Goal: Check status: Check status

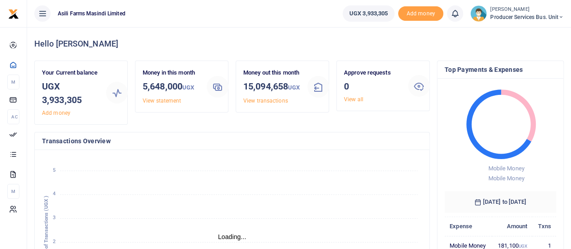
scroll to position [7, 7]
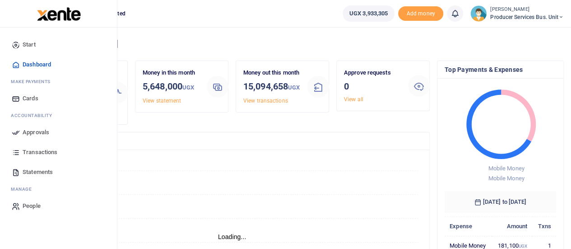
click at [29, 151] on span "Transactions" at bounding box center [40, 152] width 35 height 9
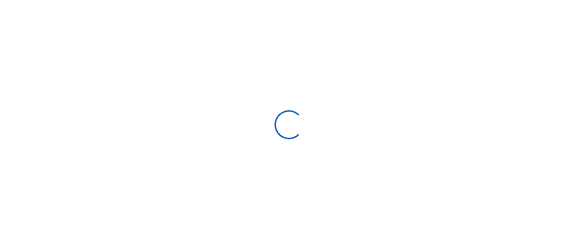
select select
type input "[DATE] - [DATE]"
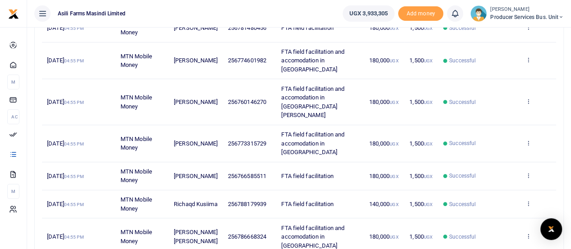
scroll to position [269, 0]
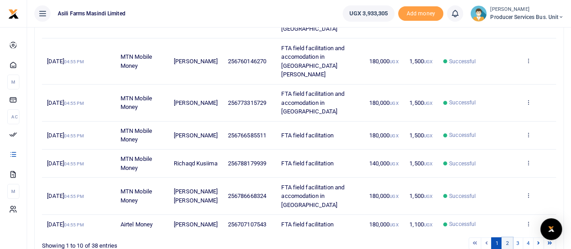
click at [509, 237] on link "2" at bounding box center [506, 243] width 11 height 12
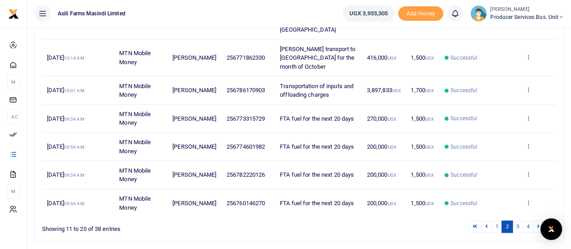
scroll to position [271, 0]
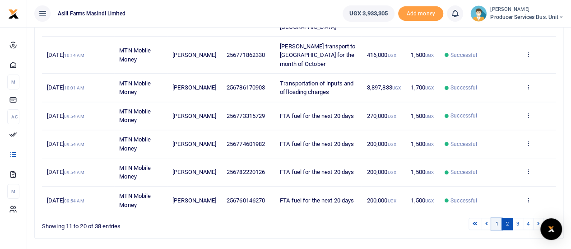
click at [499, 218] on link "1" at bounding box center [496, 224] width 11 height 12
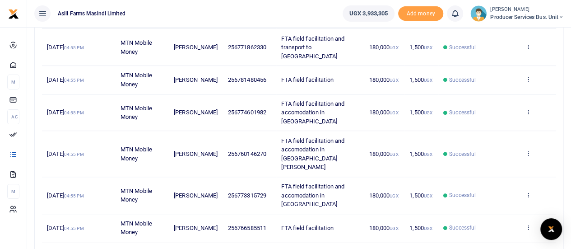
scroll to position [179, 0]
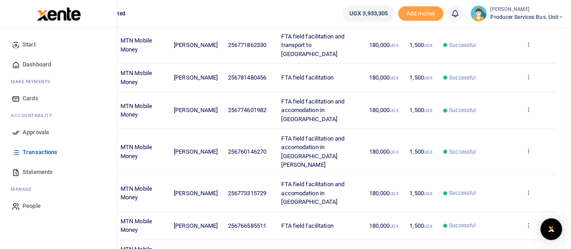
click at [33, 171] on span "Statements" at bounding box center [38, 171] width 30 height 9
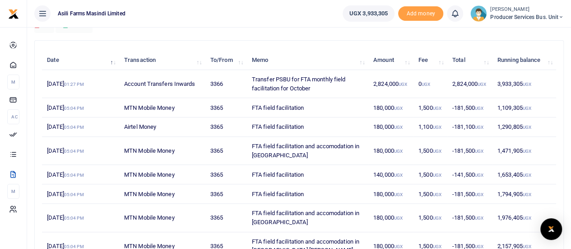
scroll to position [90, 0]
drag, startPoint x: 372, startPoint y: 84, endPoint x: 405, endPoint y: 84, distance: 32.9
click at [405, 84] on td "2,824,000 UGX" at bounding box center [390, 84] width 45 height 28
drag, startPoint x: 311, startPoint y: 87, endPoint x: 247, endPoint y: 72, distance: 65.5
click at [247, 72] on td "Transfer PSBU for FTA monthly field facilitation for October" at bounding box center [307, 84] width 121 height 28
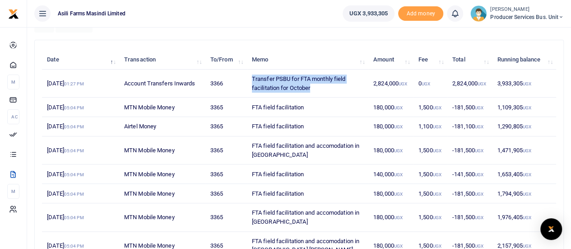
copy td "Transfer PSBU for FTA monthly field facilitation for October"
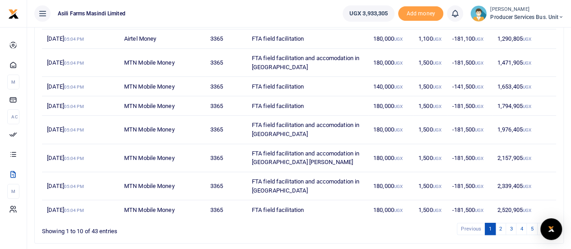
scroll to position [181, 0]
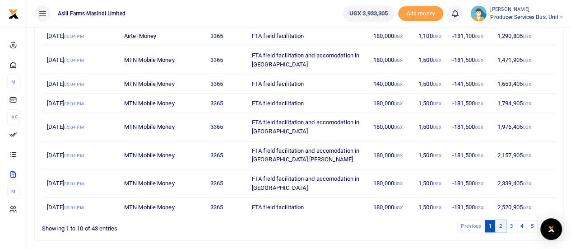
click at [501, 226] on link "2" at bounding box center [500, 226] width 11 height 12
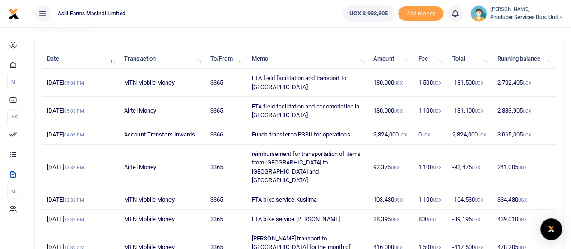
scroll to position [90, 0]
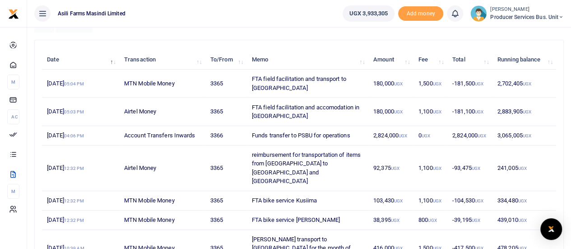
click at [401, 109] on small "UGX" at bounding box center [398, 111] width 9 height 5
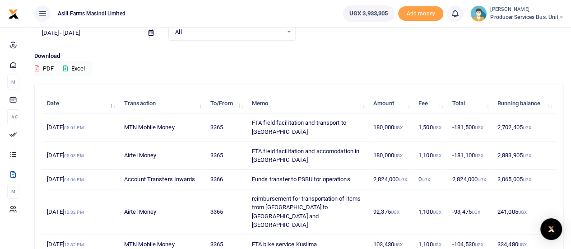
scroll to position [45, 0]
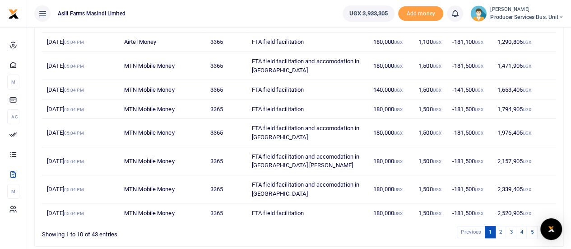
scroll to position [181, 0]
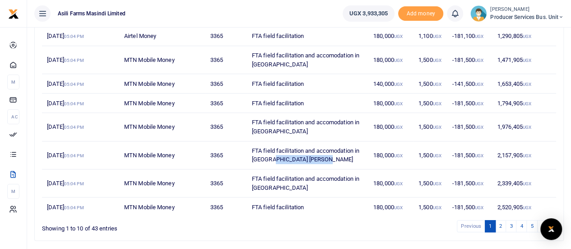
drag, startPoint x: 329, startPoint y: 157, endPoint x: 276, endPoint y: 158, distance: 53.3
click at [276, 158] on td "FTA field facilitation and accomodation in [GEOGRAPHIC_DATA] [PERSON_NAME]" at bounding box center [307, 155] width 121 height 28
copy td "Martine Odongkara"
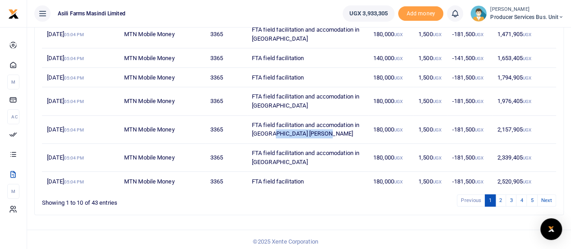
scroll to position [208, 0]
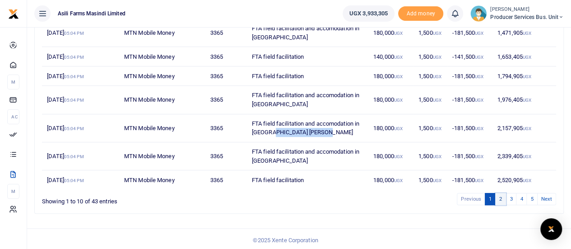
click at [504, 196] on link "2" at bounding box center [500, 199] width 11 height 12
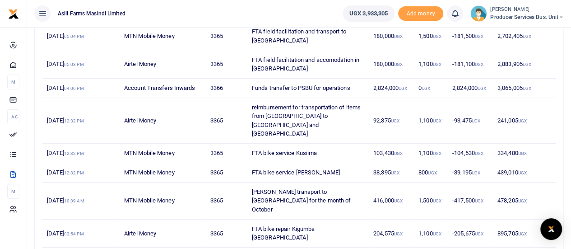
scroll to position [181, 0]
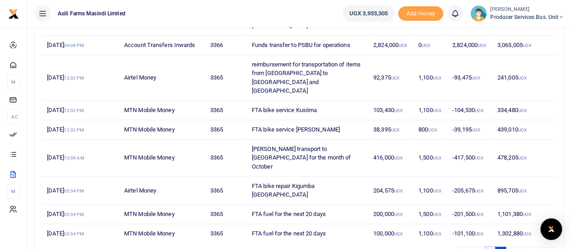
click at [491, 246] on link "1" at bounding box center [490, 252] width 11 height 12
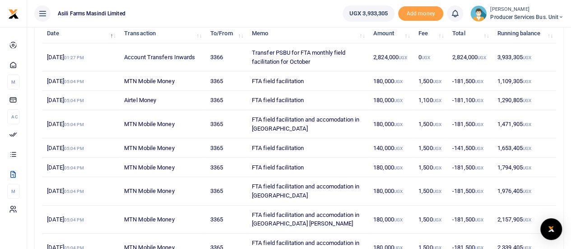
scroll to position [117, 0]
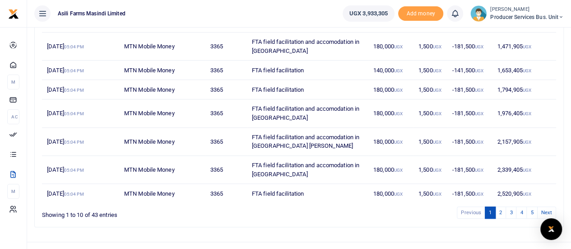
scroll to position [208, 0]
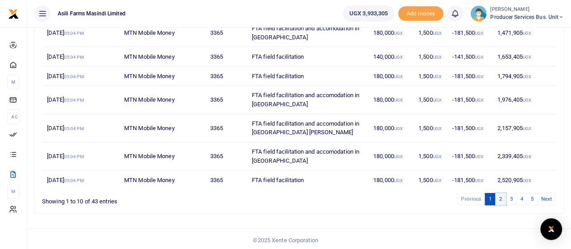
click at [501, 195] on link "2" at bounding box center [500, 199] width 11 height 12
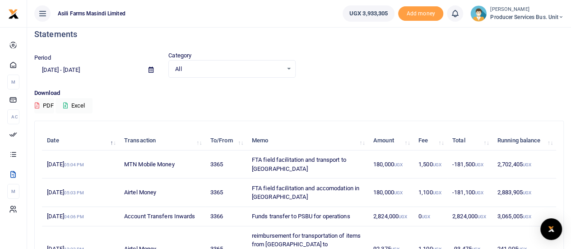
scroll to position [100, 0]
